Goal: Task Accomplishment & Management: Manage account settings

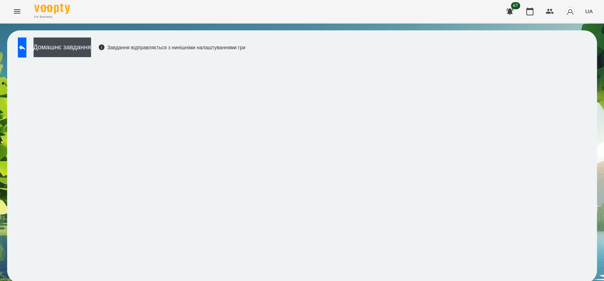
click at [16, 9] on icon "Menu" at bounding box center [17, 11] width 9 height 9
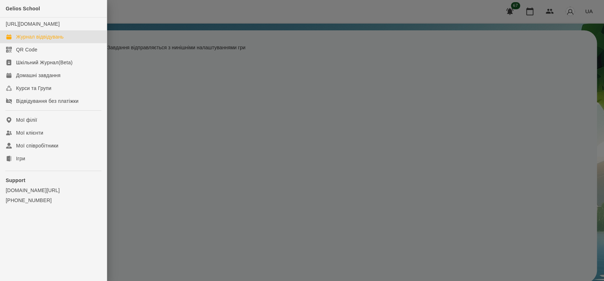
click at [29, 40] on div "Журнал відвідувань" at bounding box center [39, 36] width 47 height 7
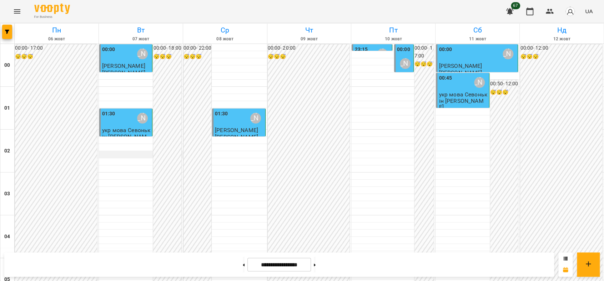
scroll to position [198, 0]
click at [316, 264] on icon at bounding box center [315, 264] width 2 height 3
type input "**********"
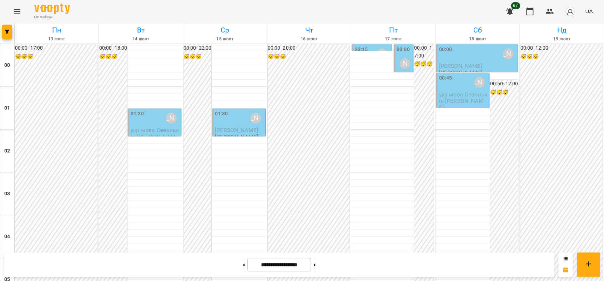
scroll to position [823, 0]
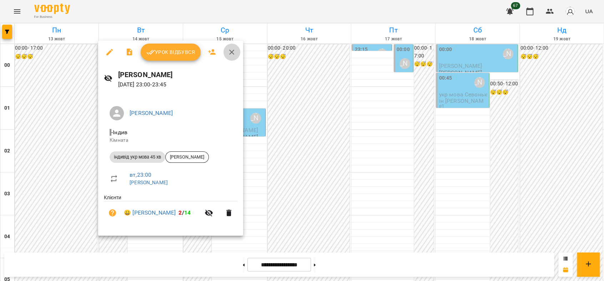
click at [231, 51] on icon "button" at bounding box center [231, 52] width 5 height 5
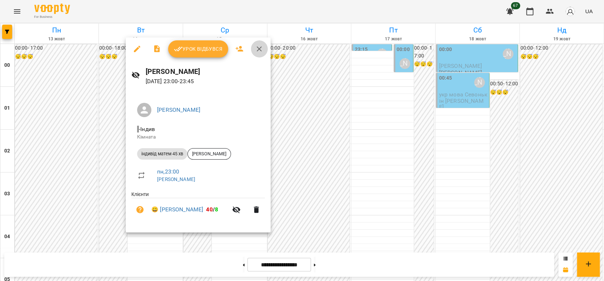
click at [258, 49] on icon "button" at bounding box center [259, 48] width 5 height 5
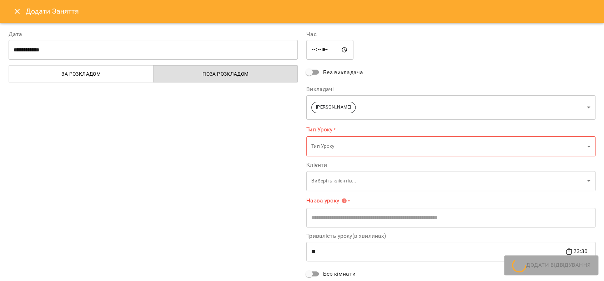
type input "**********"
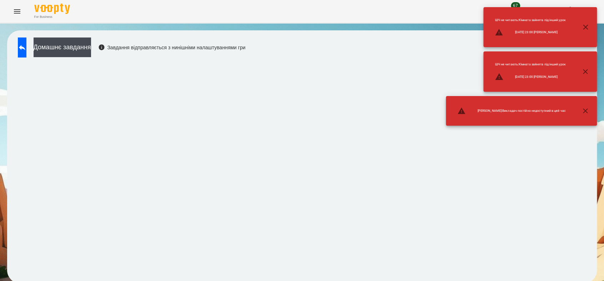
click at [18, 12] on icon "Menu" at bounding box center [17, 11] width 9 height 9
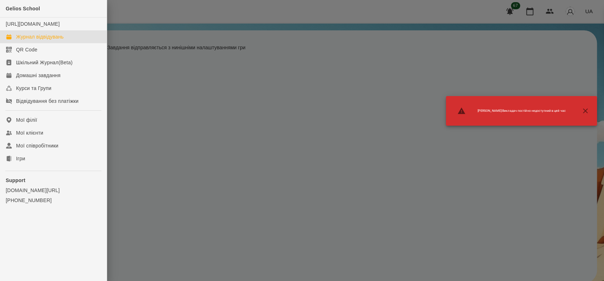
click at [39, 40] on div "Журнал відвідувань" at bounding box center [39, 36] width 47 height 7
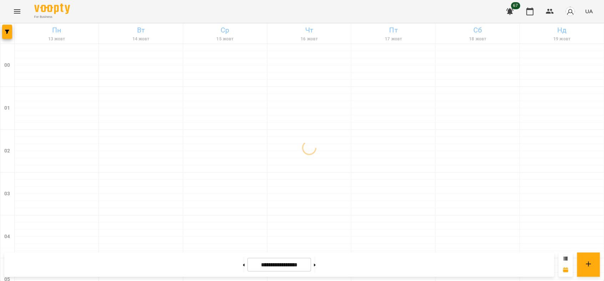
click at [17, 11] on icon "Menu" at bounding box center [17, 11] width 9 height 9
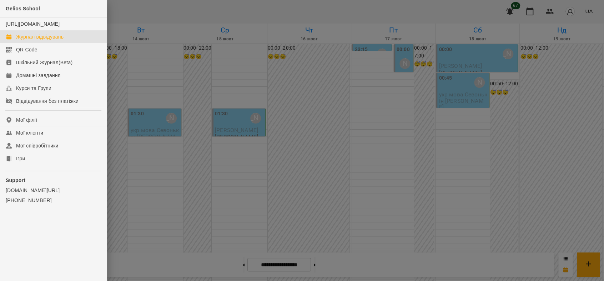
click at [22, 43] on link "Журнал відвідувань" at bounding box center [53, 36] width 107 height 13
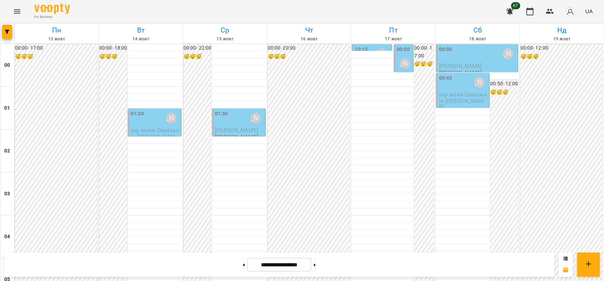
scroll to position [823, 0]
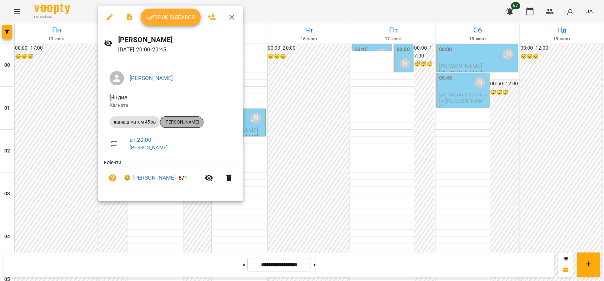
click at [174, 122] on span "[PERSON_NAME]" at bounding box center [181, 122] width 43 height 6
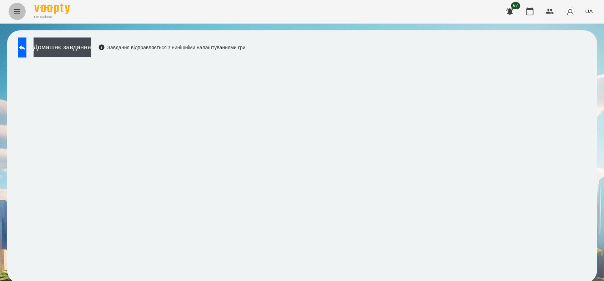
click at [19, 9] on icon "Menu" at bounding box center [17, 11] width 9 height 9
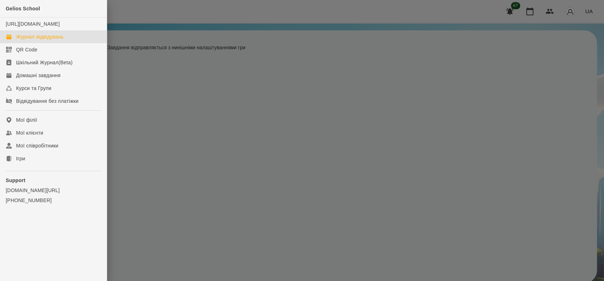
click at [47, 40] on div "Журнал відвідувань" at bounding box center [39, 36] width 47 height 7
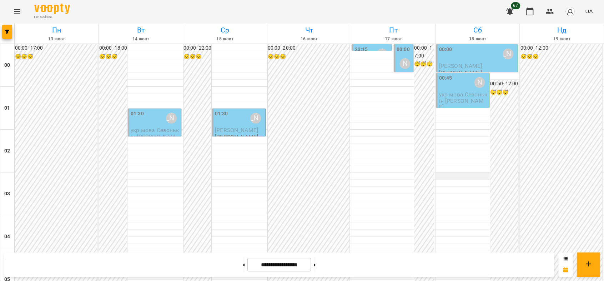
scroll to position [823, 0]
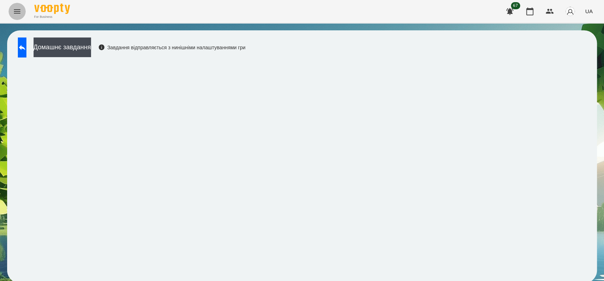
click at [16, 11] on icon "Menu" at bounding box center [17, 11] width 6 height 4
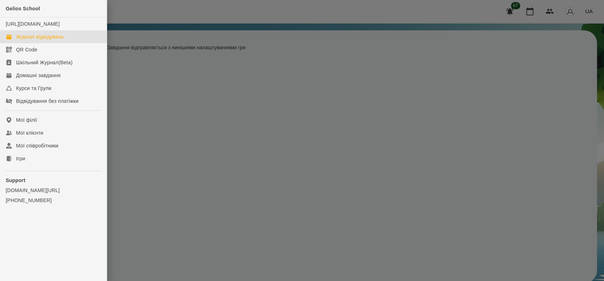
click at [31, 40] on div "Журнал відвідувань" at bounding box center [39, 36] width 47 height 7
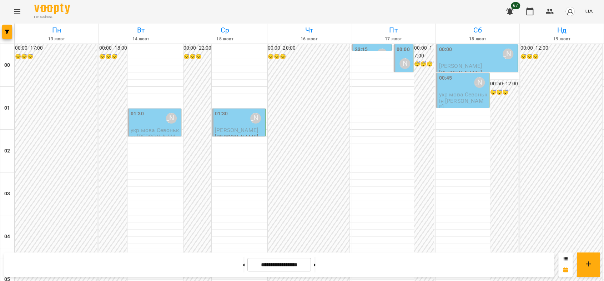
scroll to position [823, 0]
